Goal: Leave review/rating: Leave review/rating

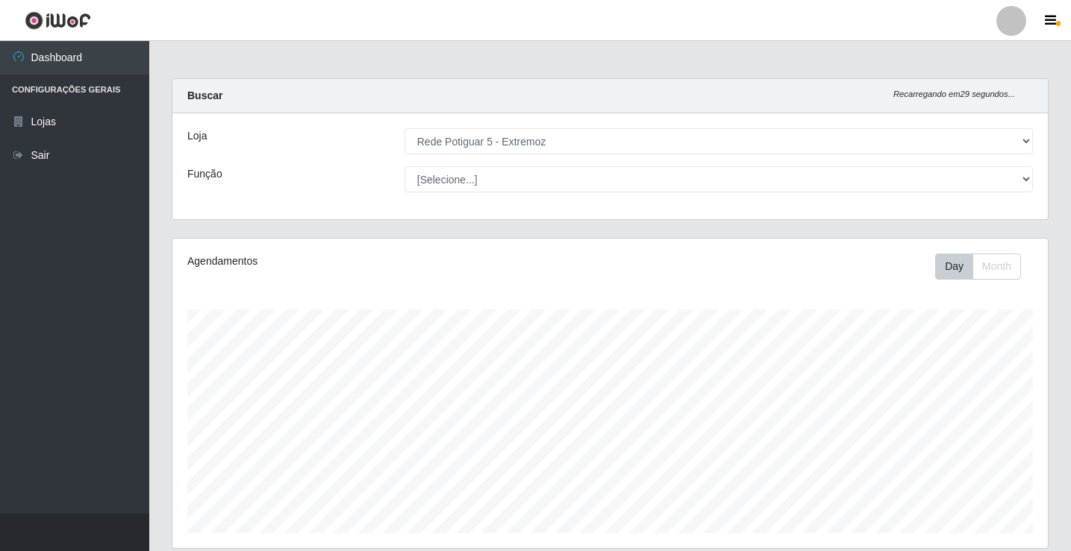
select select "79"
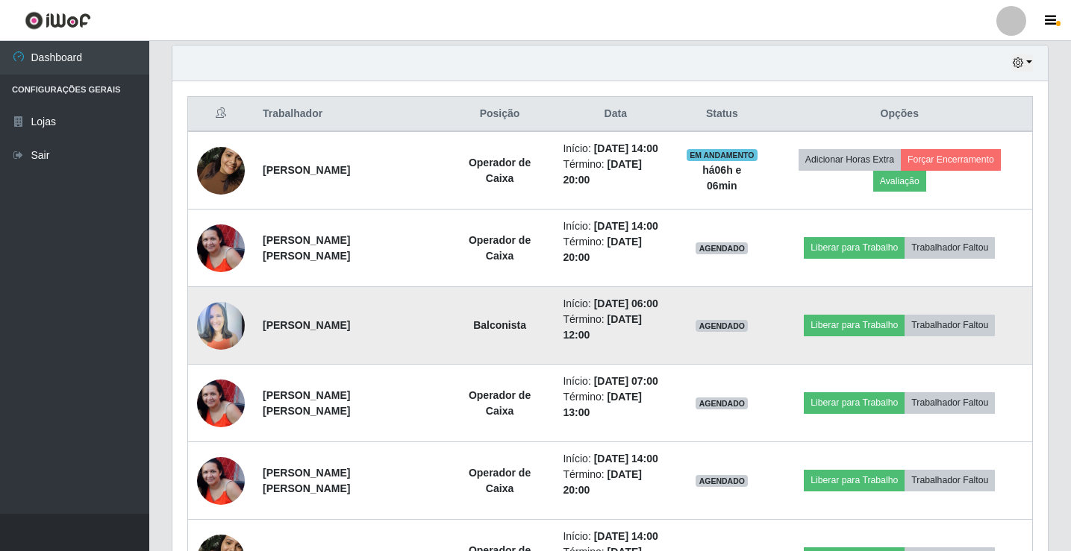
scroll to position [310, 875]
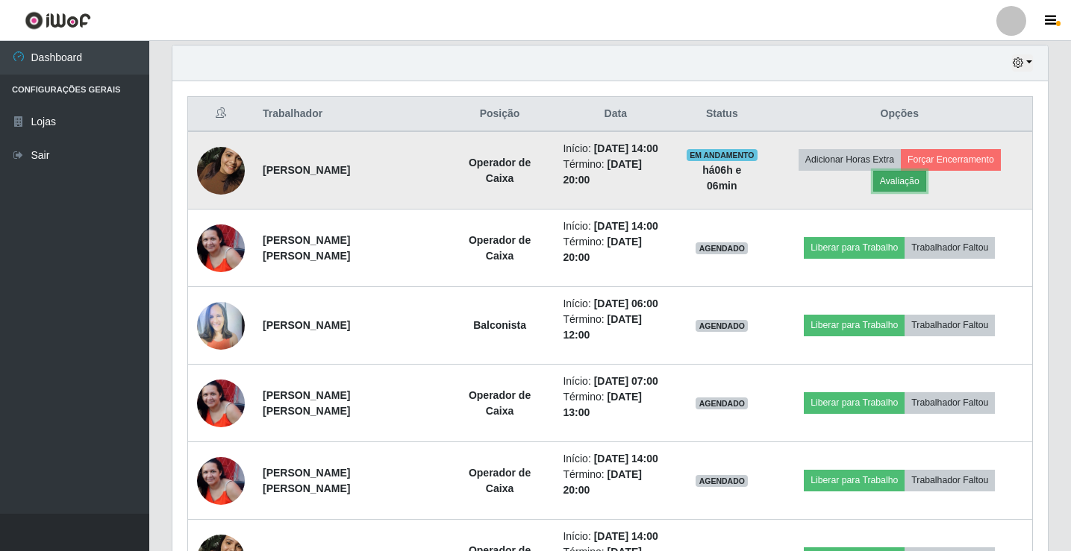
click at [895, 184] on button "Avaliação" at bounding box center [899, 181] width 53 height 21
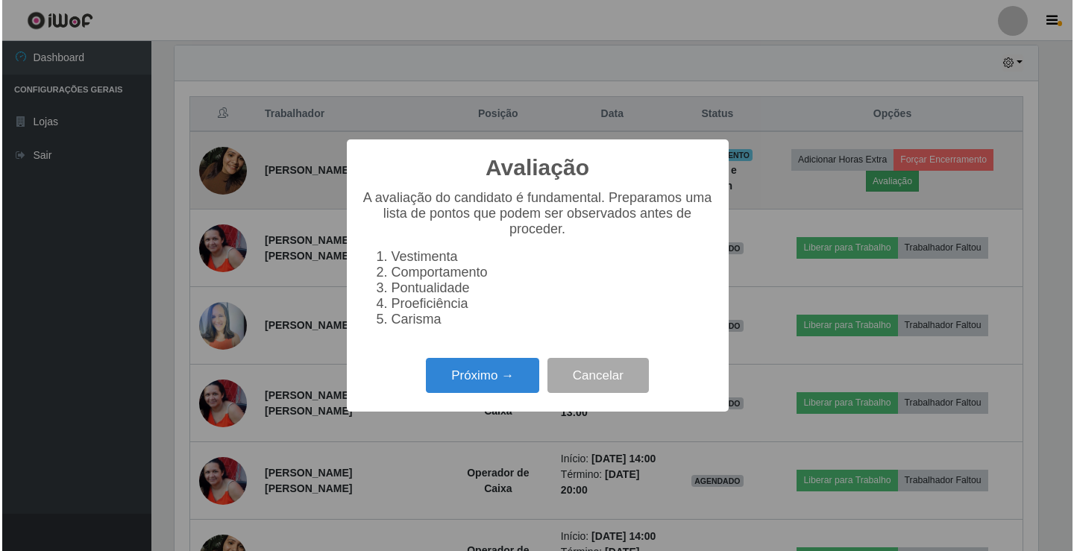
scroll to position [310, 868]
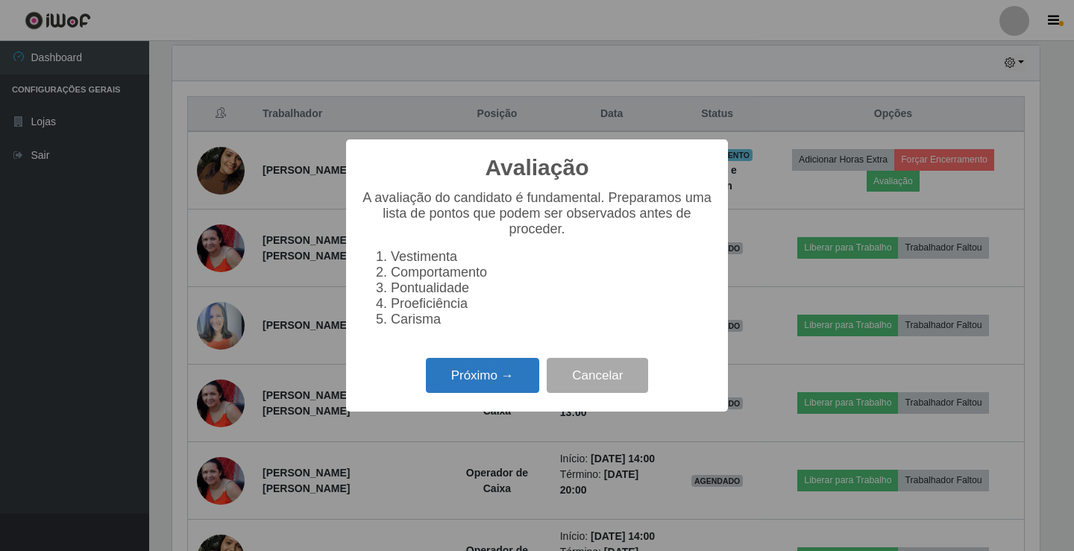
click at [489, 392] on button "Próximo →" at bounding box center [482, 375] width 113 height 35
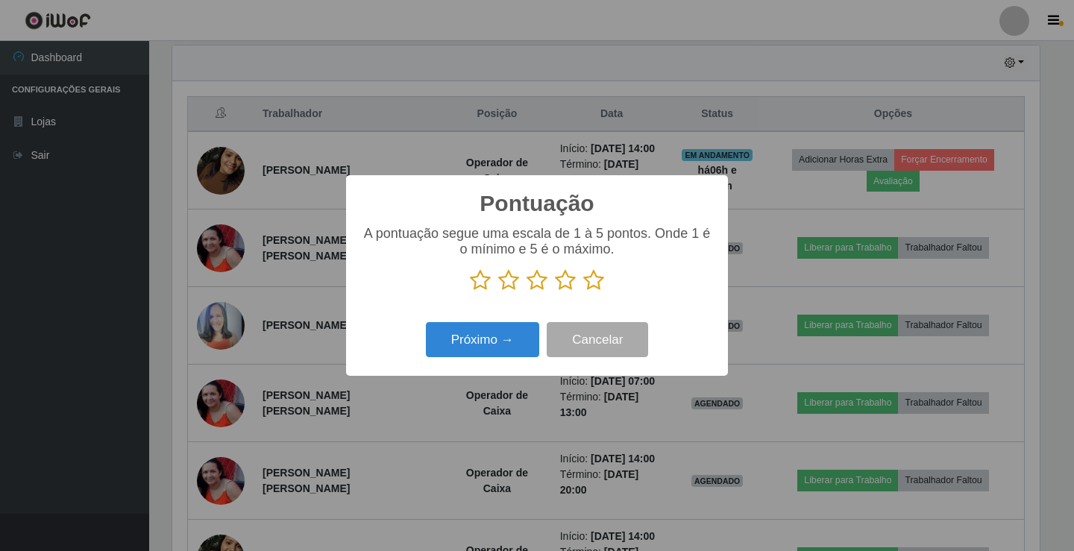
click at [592, 286] on icon at bounding box center [593, 280] width 21 height 22
click at [583, 292] on input "radio" at bounding box center [583, 292] width 0 height 0
click at [498, 338] on button "Próximo →" at bounding box center [482, 339] width 113 height 35
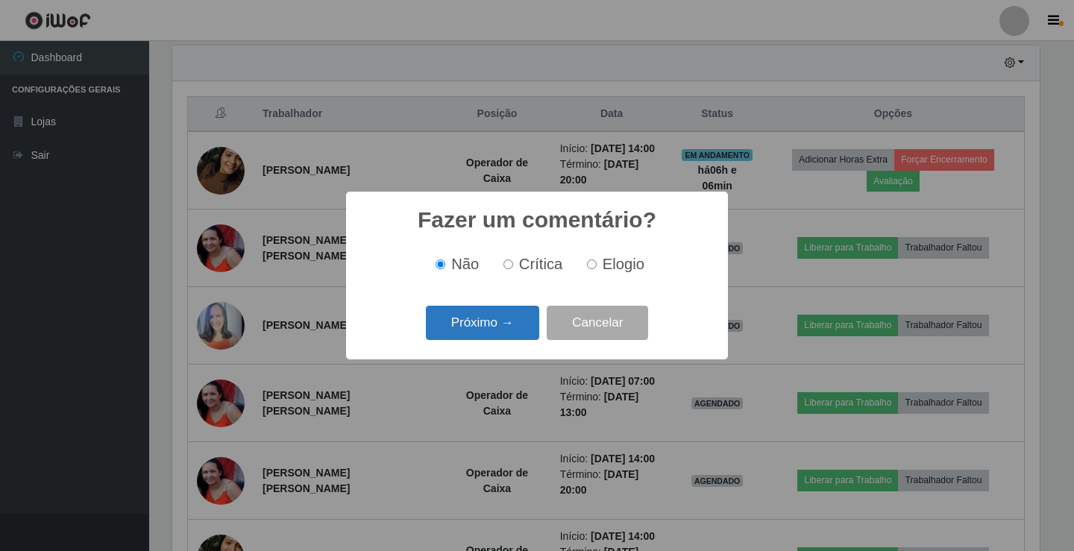
click at [509, 333] on button "Próximo →" at bounding box center [482, 323] width 113 height 35
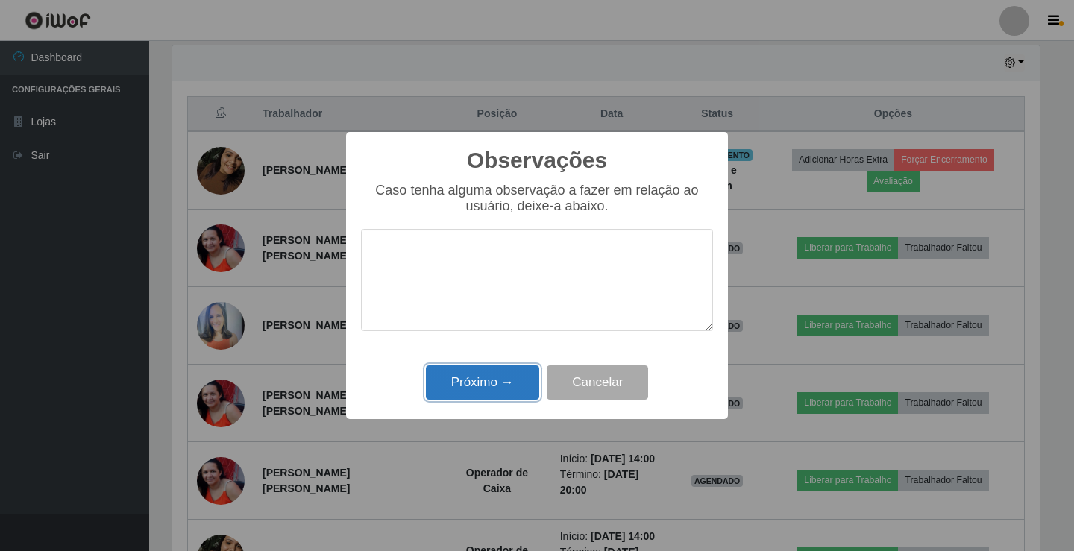
click at [488, 375] on button "Próximo →" at bounding box center [482, 383] width 113 height 35
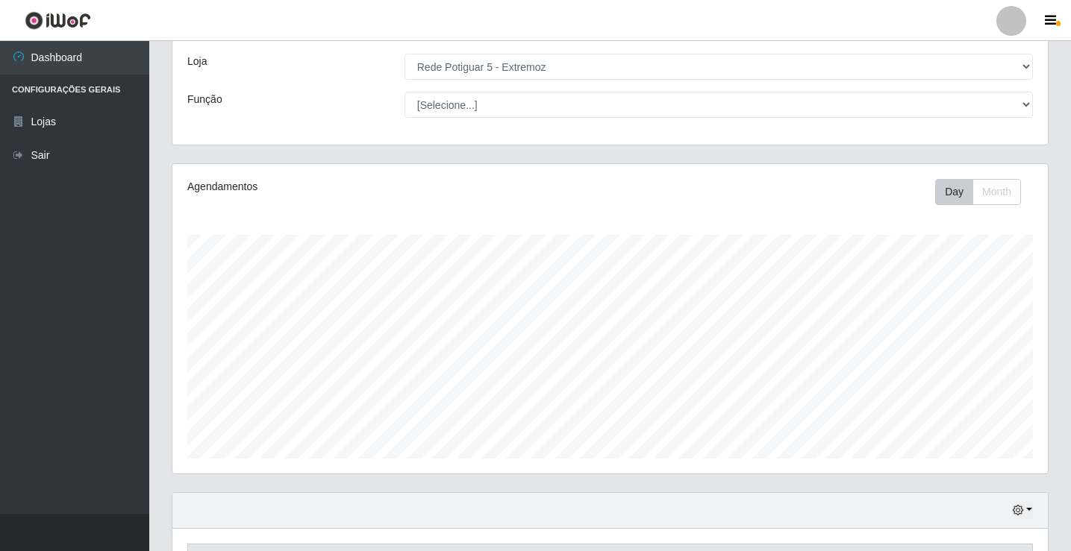
scroll to position [298, 0]
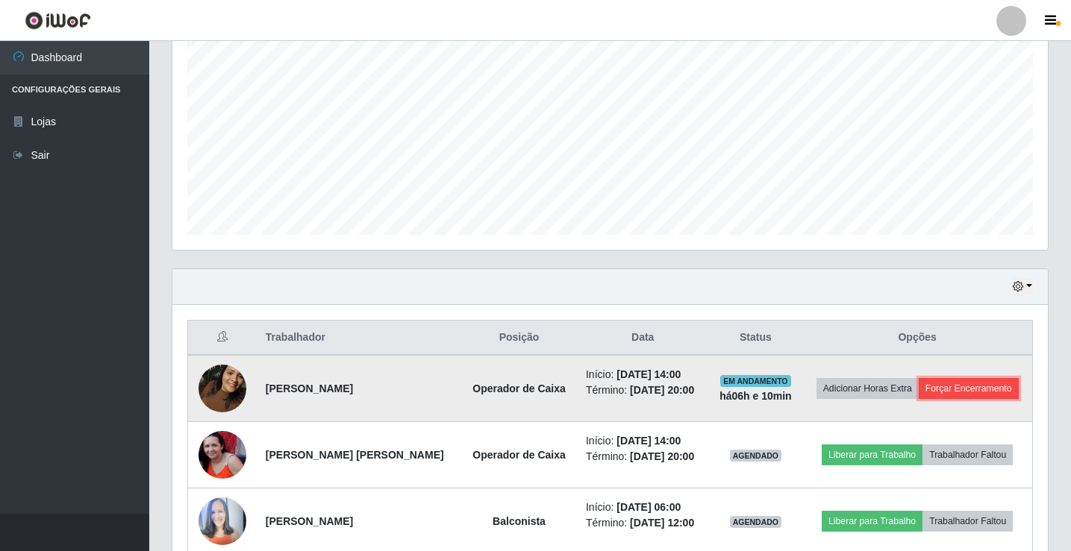
click at [950, 391] on button "Forçar Encerramento" at bounding box center [968, 388] width 100 height 21
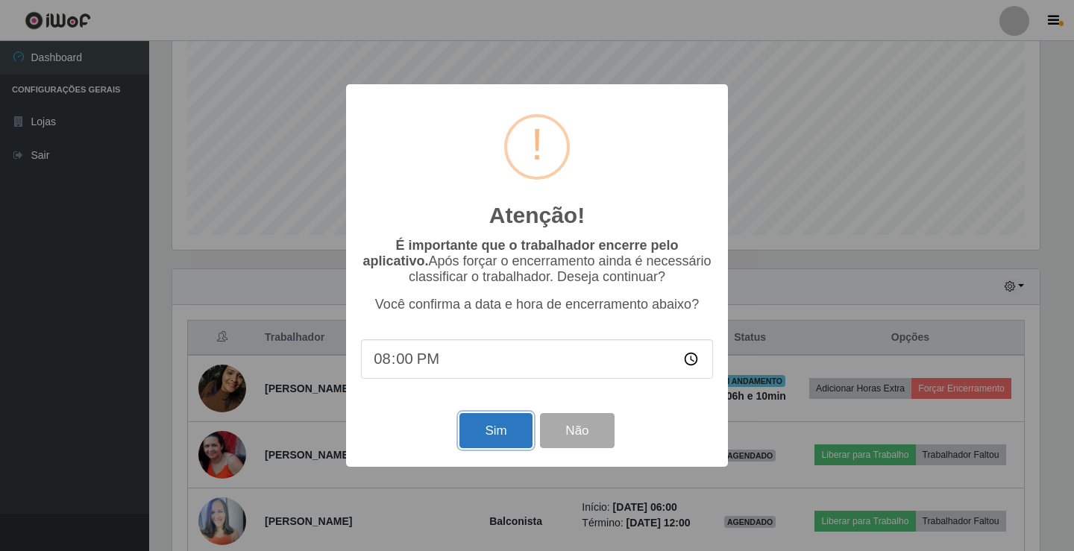
click at [501, 432] on button "Sim" at bounding box center [496, 430] width 72 height 35
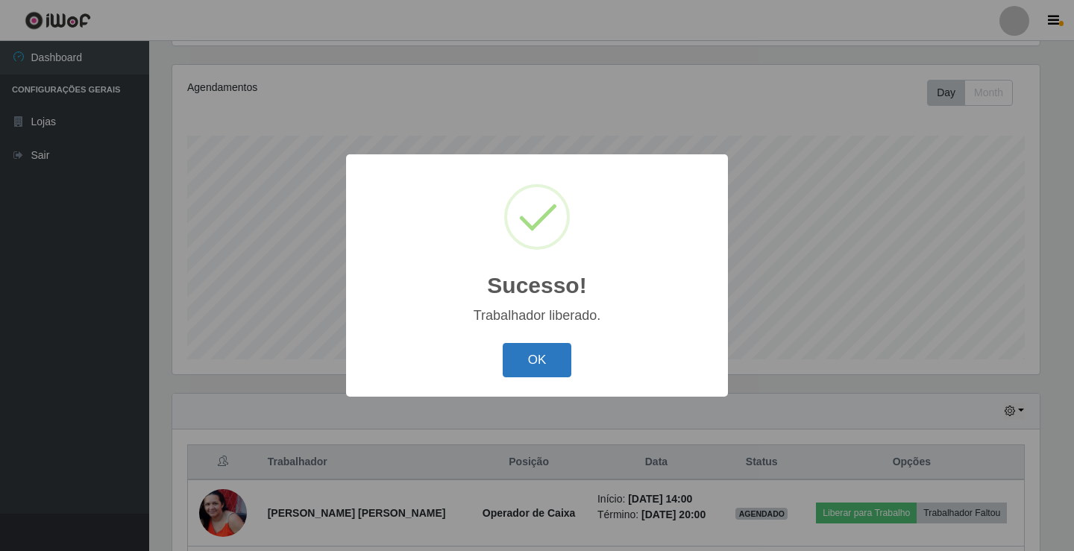
click at [551, 367] on button "OK" at bounding box center [537, 360] width 69 height 35
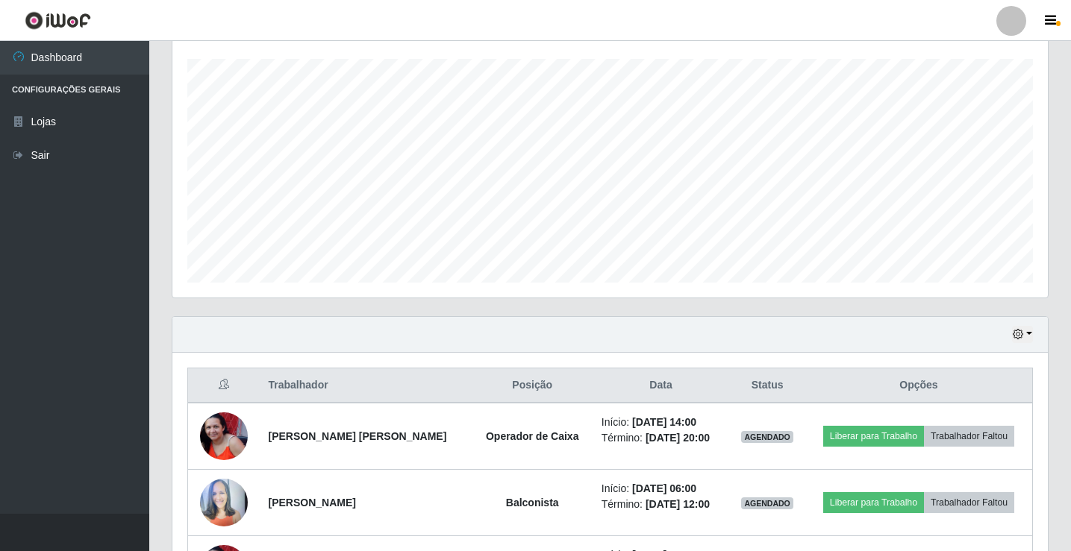
scroll to position [472, 0]
